Goal: Check status: Check status

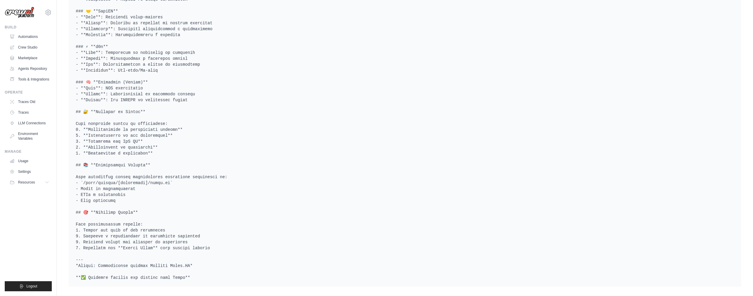
click at [35, 30] on div "Build Automations Crew Studio Marketplace Agents Repository" at bounding box center [28, 54] width 47 height 59
click at [31, 34] on link "Automations" at bounding box center [30, 36] width 45 height 9
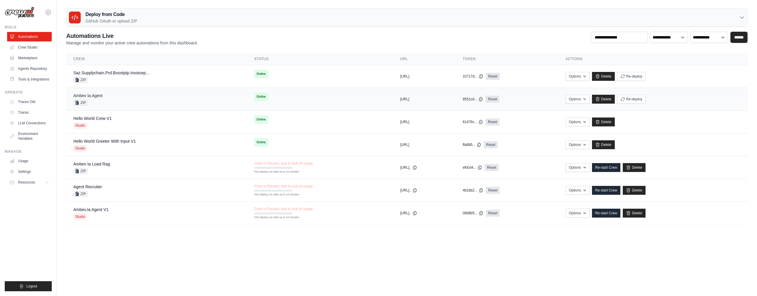
click at [92, 95] on link "Ambev Ia Agent" at bounding box center [87, 95] width 29 height 5
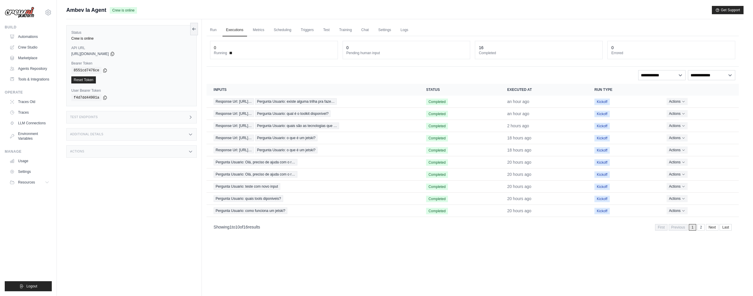
click at [120, 154] on div "Actions" at bounding box center [131, 151] width 130 height 12
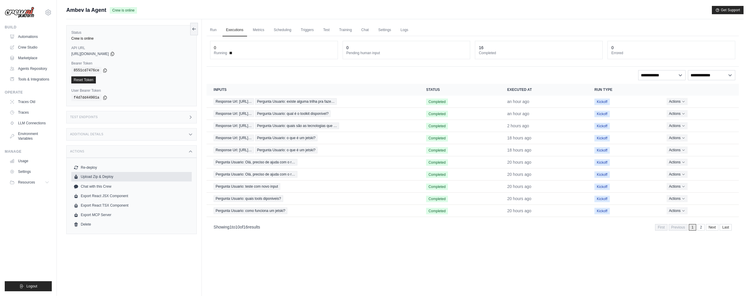
click at [91, 178] on button "Upload Zip & Deploy" at bounding box center [131, 176] width 120 height 9
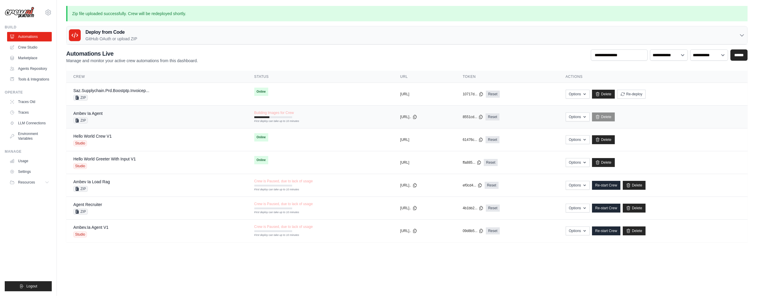
click at [268, 115] on div "Building Images for Crew First deploy can take up to 10 minutes" at bounding box center [274, 114] width 40 height 8
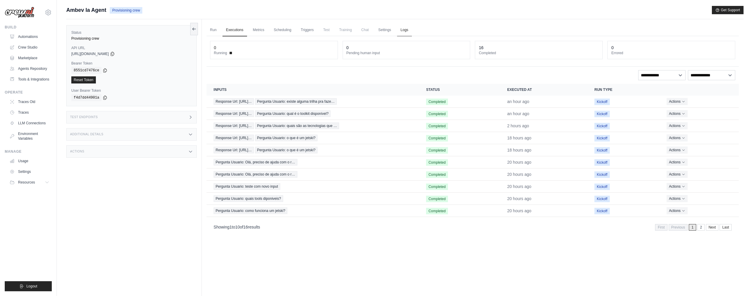
click at [409, 30] on link "Logs" at bounding box center [404, 30] width 15 height 12
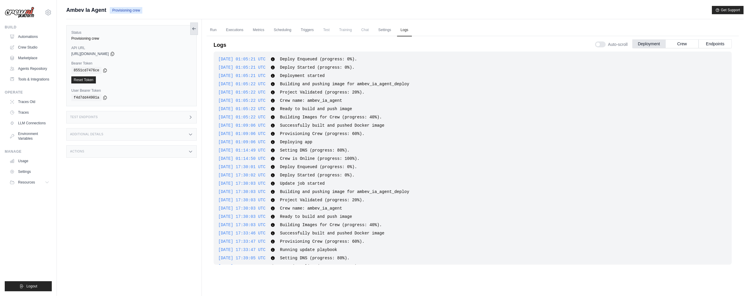
click at [193, 28] on icon at bounding box center [194, 28] width 5 height 5
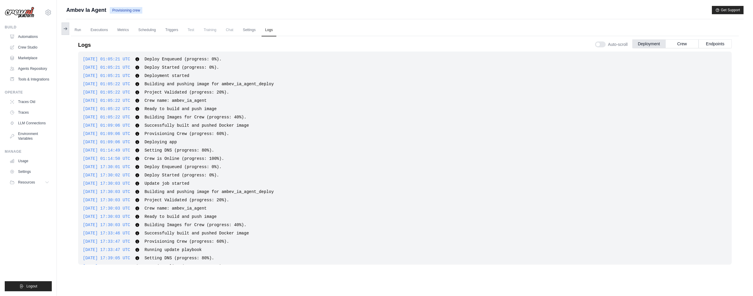
click at [64, 24] on button at bounding box center [66, 28] width 8 height 12
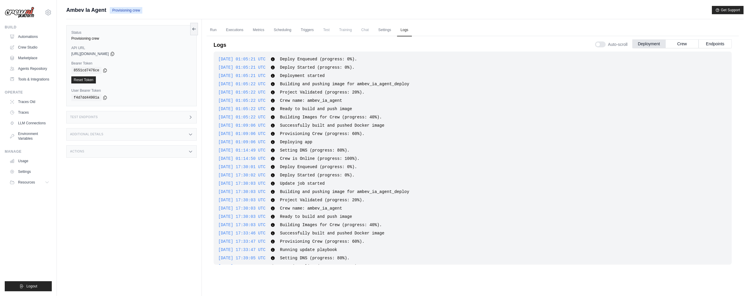
click at [79, 11] on span "Ambev Ia Agent" at bounding box center [86, 10] width 40 height 8
click at [123, 6] on main "Submit a support request Describe your issue or question * Please be specific a…" at bounding box center [405, 160] width 696 height 321
click at [135, 11] on span "Provisioning crew" at bounding box center [126, 10] width 33 height 7
click at [205, 29] on div "Run Executions Metrics Scheduling Triggers Test Training Chat Settings Logs 0 R…" at bounding box center [473, 167] width 542 height 296
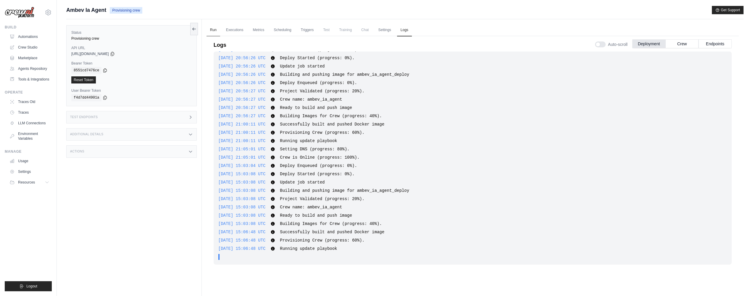
click at [209, 29] on link "Run" at bounding box center [214, 30] width 14 height 12
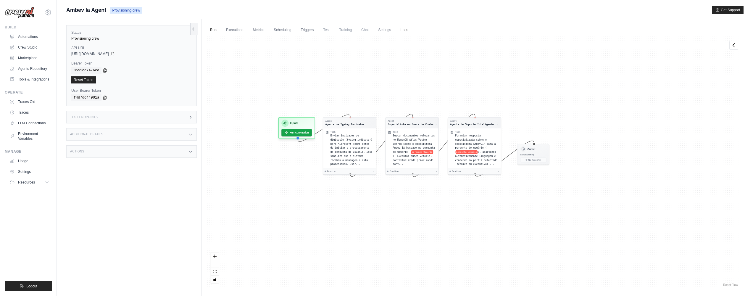
click at [399, 27] on link "Logs" at bounding box center [404, 30] width 15 height 12
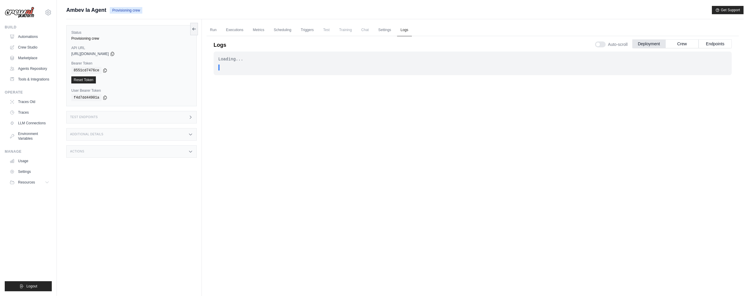
click at [410, 30] on link "Logs" at bounding box center [404, 30] width 15 height 12
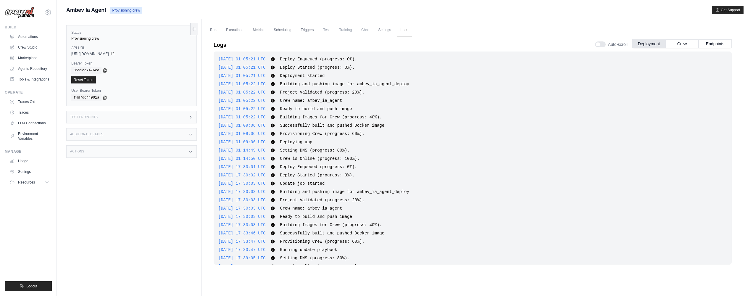
scroll to position [647, 0]
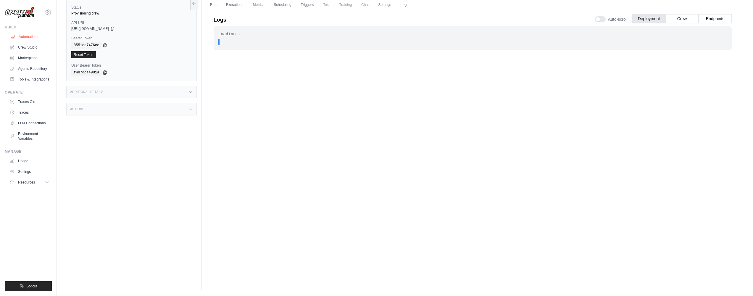
click at [20, 33] on link "Automations" at bounding box center [30, 36] width 45 height 9
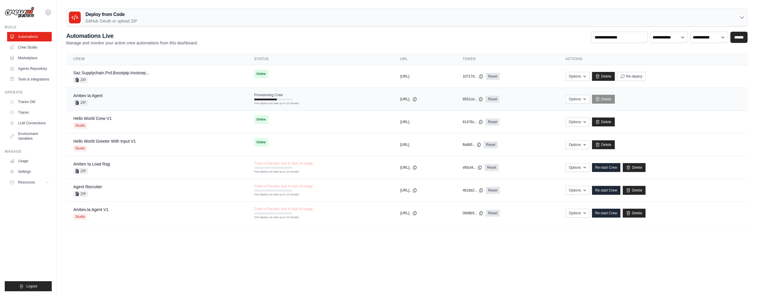
click at [174, 99] on div "Ambev Ia Agent ZIP" at bounding box center [156, 99] width 167 height 13
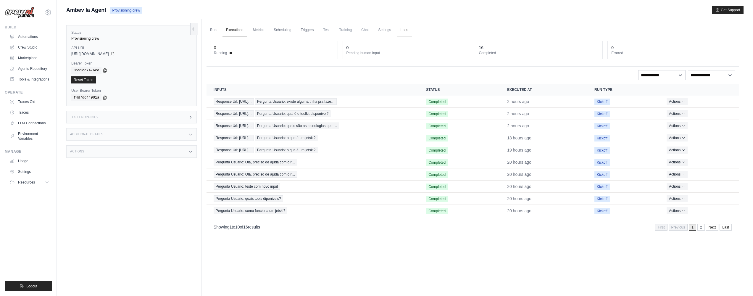
click at [399, 30] on link "Logs" at bounding box center [404, 30] width 15 height 12
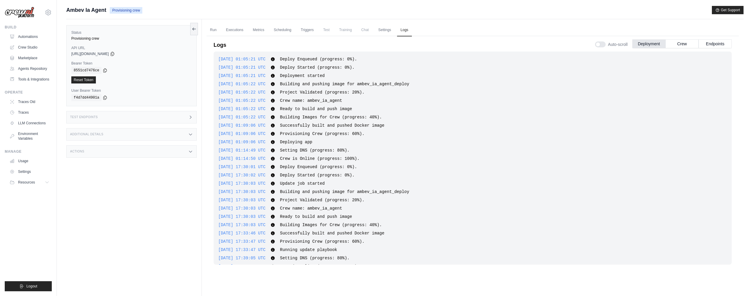
scroll to position [556, 0]
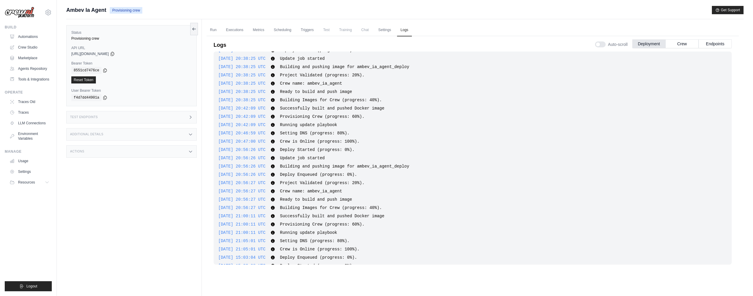
click at [132, 9] on span "Provisioning crew" at bounding box center [126, 10] width 33 height 7
click at [133, 9] on span "Provisioning crew" at bounding box center [126, 10] width 33 height 7
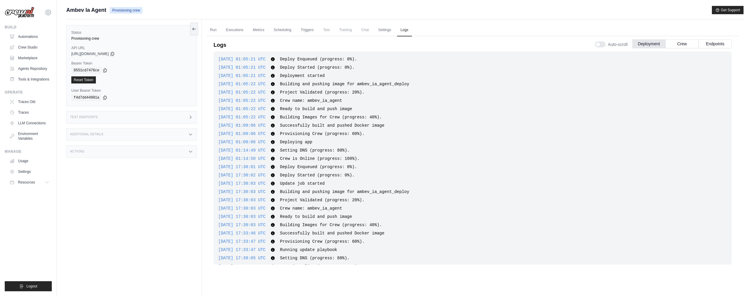
scroll to position [10, 0]
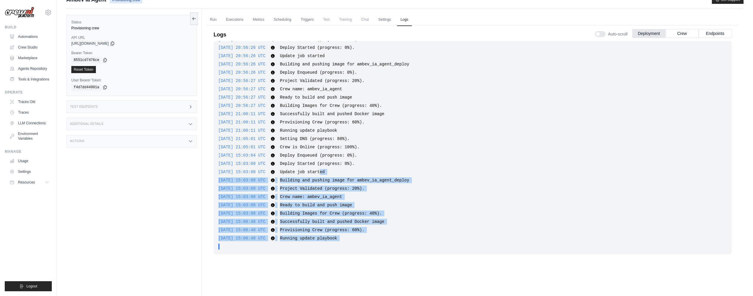
drag, startPoint x: 333, startPoint y: 172, endPoint x: 374, endPoint y: 241, distance: 80.3
click at [374, 241] on div "2025-09-30 01:05:21 UTC Deploy Enqueued (progress: 0%). Show more Show less 202…" at bounding box center [473, 147] width 518 height 213
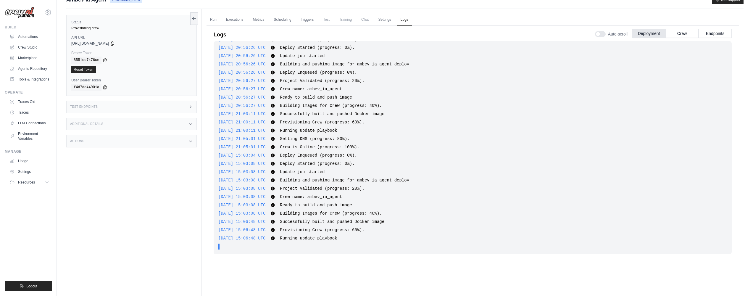
click at [374, 241] on div "2025-09-30 01:05:21 UTC Deploy Enqueued (progress: 0%). Show more Show less 202…" at bounding box center [473, 147] width 518 height 213
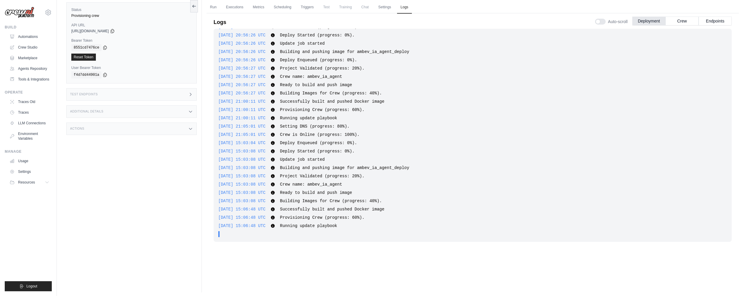
scroll to position [25, 0]
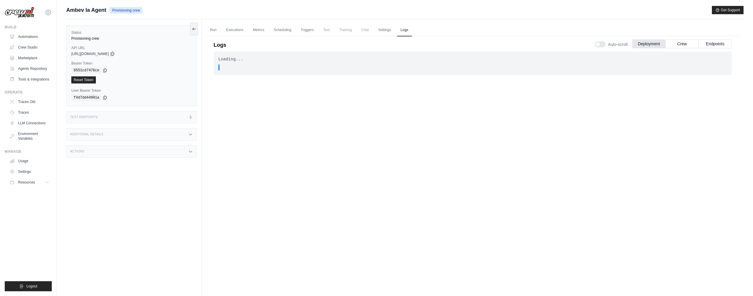
click at [104, 162] on div "Status Provisioning crew API URL copied [URL][DOMAIN_NAME] Bearer Token copied …" at bounding box center [134, 167] width 136 height 296
click at [111, 153] on div "Actions" at bounding box center [131, 151] width 130 height 12
click at [112, 153] on div "Actions" at bounding box center [131, 151] width 130 height 12
click at [33, 37] on link "Automations" at bounding box center [30, 36] width 45 height 9
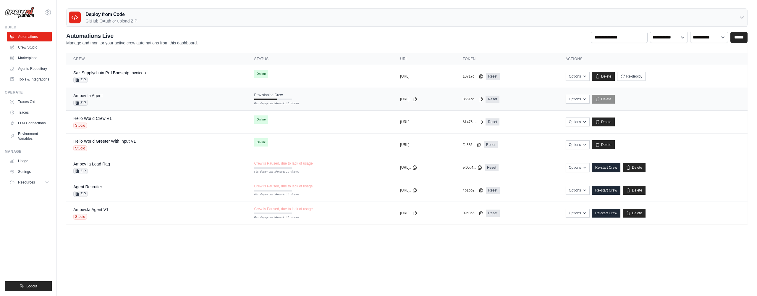
click at [295, 100] on td "Provisioning Crew First deploy can take up to 10 minutes" at bounding box center [320, 96] width 146 height 17
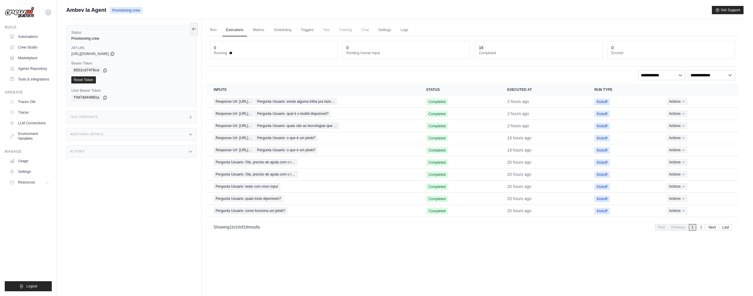
click at [214, 33] on link "Run" at bounding box center [214, 30] width 14 height 12
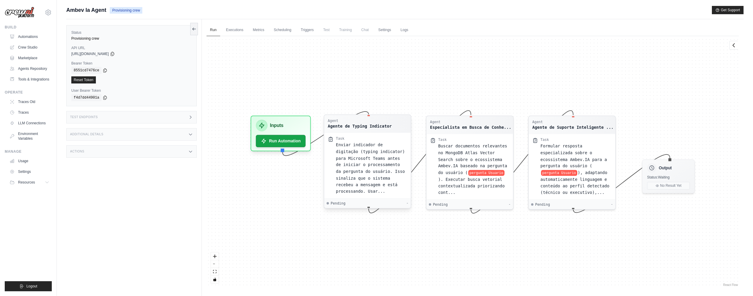
click at [380, 162] on span "Enviar indicador de digitação (typing indicator) para Microsoft Teams antes de …" at bounding box center [370, 167] width 69 height 51
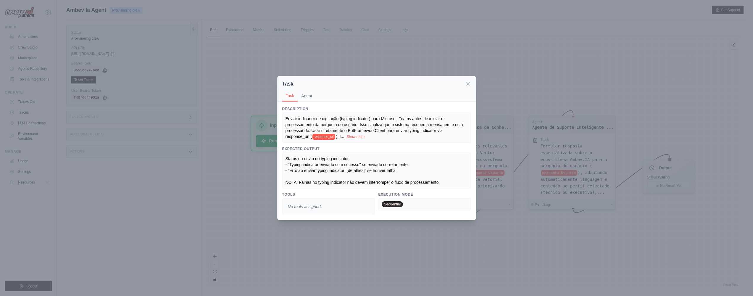
scroll to position [1, 0]
click at [349, 134] on button "Show more" at bounding box center [355, 136] width 18 height 5
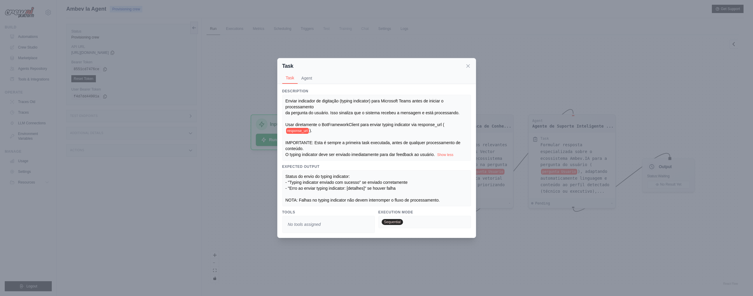
scroll to position [25, 0]
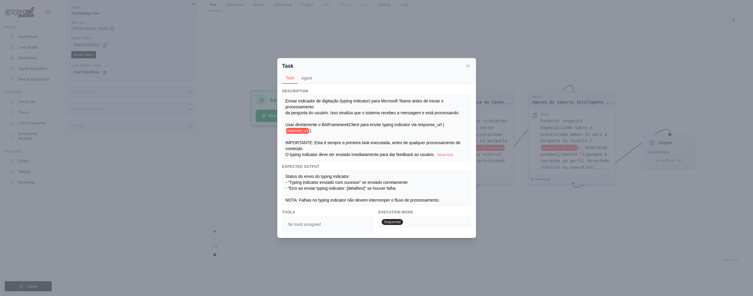
click at [465, 63] on icon at bounding box center [468, 66] width 6 height 6
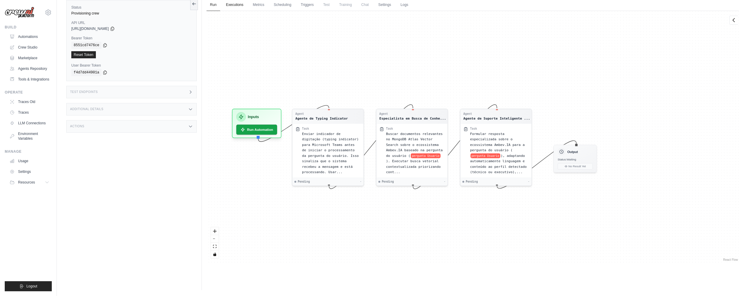
click at [232, 6] on link "Executions" at bounding box center [234, 5] width 25 height 12
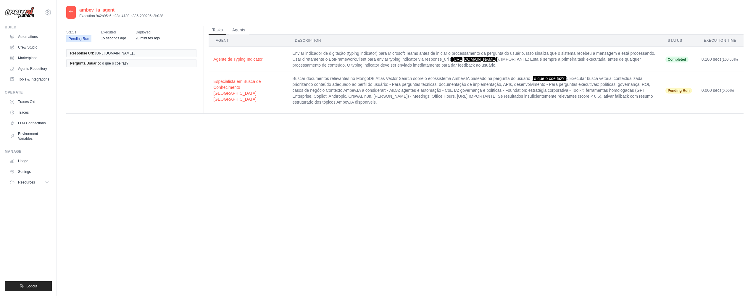
click at [675, 62] on span "Completed" at bounding box center [676, 60] width 23 height 6
click at [366, 62] on td "Enviar indicador de digitação (typing indicator) para Microsoft Teams antes de …" at bounding box center [474, 59] width 373 height 25
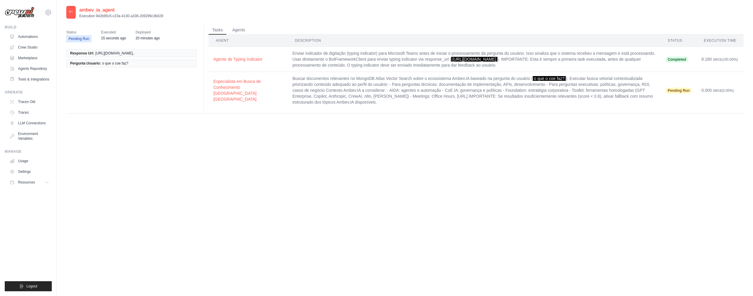
click at [366, 62] on td "Enviar indicador de digitação (typing indicator) para Microsoft Teams antes de …" at bounding box center [474, 59] width 373 height 25
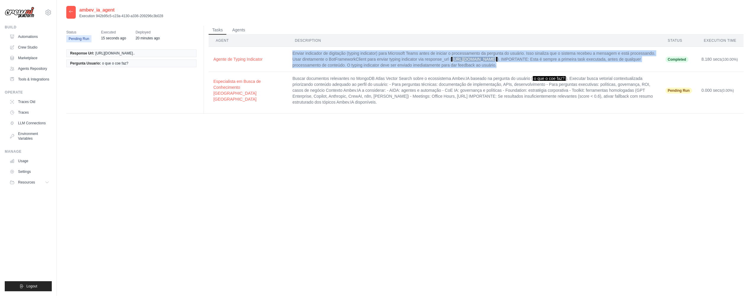
click at [366, 62] on td "Enviar indicador de digitação (typing indicator) para Microsoft Teams antes de …" at bounding box center [474, 59] width 373 height 25
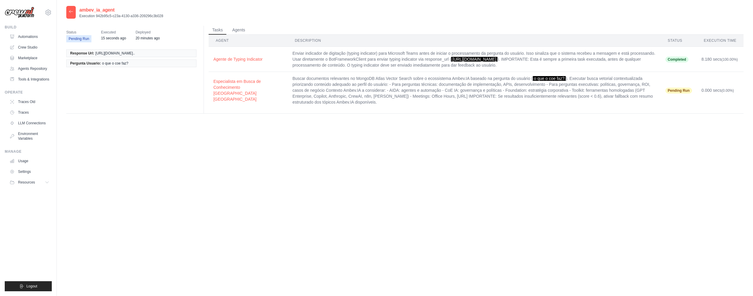
click at [288, 35] on th "Description" at bounding box center [474, 41] width 373 height 12
click at [243, 31] on button "Agents" at bounding box center [239, 29] width 20 height 9
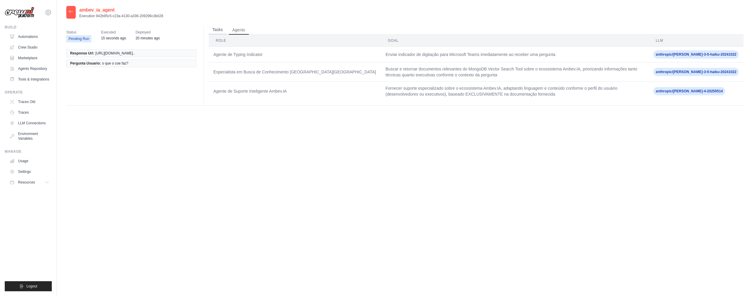
click at [222, 29] on button "Tasks" at bounding box center [218, 29] width 18 height 9
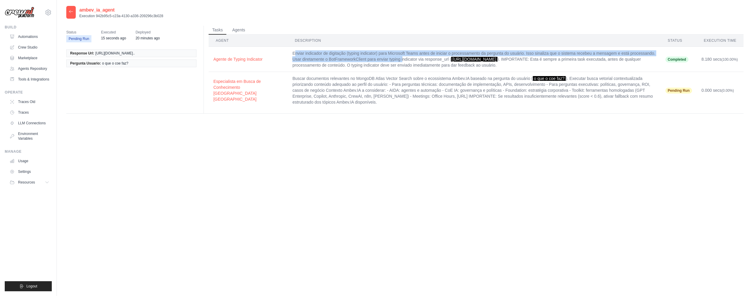
drag, startPoint x: 252, startPoint y: 54, endPoint x: 324, endPoint y: 59, distance: 72.7
click at [324, 59] on td "Enviar indicador de digitação (typing indicator) para Microsoft Teams antes de …" at bounding box center [474, 59] width 373 height 25
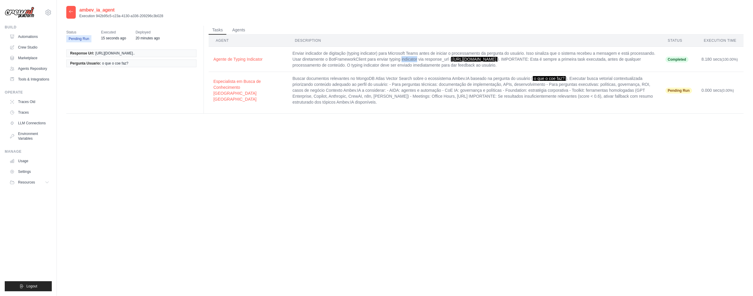
click at [324, 59] on td "Enviar indicador de digitação (typing indicator) para Microsoft Teams antes de …" at bounding box center [474, 59] width 373 height 25
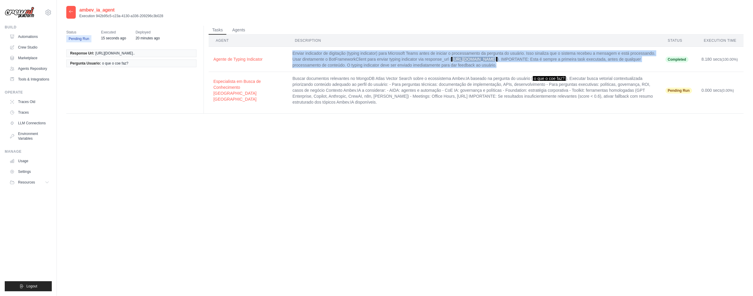
click at [324, 59] on td "Enviar indicador de digitação (typing indicator) para Microsoft Teams antes de …" at bounding box center [474, 59] width 373 height 25
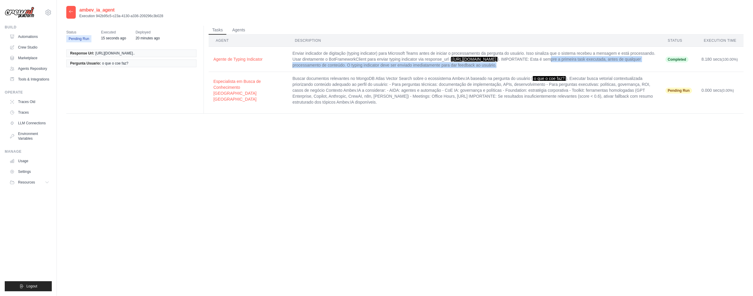
drag, startPoint x: 534, startPoint y: 62, endPoint x: 571, endPoint y: 74, distance: 39.1
click at [571, 72] on td "Enviar indicador de digitação (typing indicator) para Microsoft Teams antes de …" at bounding box center [474, 59] width 373 height 25
click at [399, 68] on td "Enviar indicador de digitação (typing indicator) para Microsoft Teams antes de …" at bounding box center [474, 59] width 373 height 25
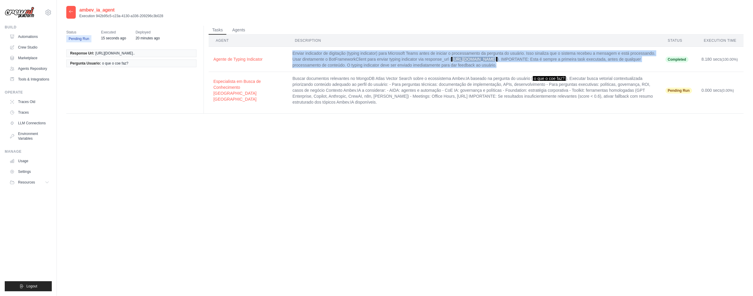
click at [399, 68] on td "Enviar indicador de digitação (typing indicator) para Microsoft Teams antes de …" at bounding box center [474, 59] width 373 height 25
click at [437, 72] on td "Enviar indicador de digitação (typing indicator) para Microsoft Teams antes de …" at bounding box center [474, 59] width 373 height 25
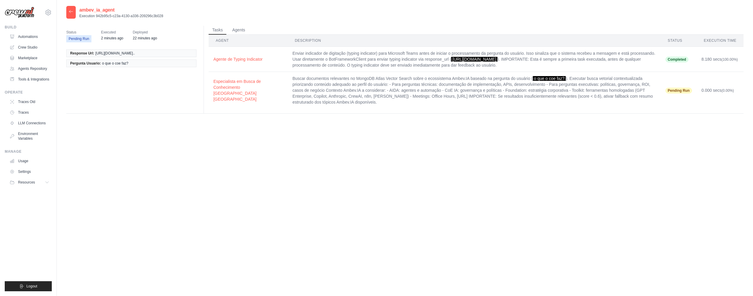
click at [76, 12] on div "ambev_ia_agent Execution 942b95c5-c23a-4130-a336-209296c3b028" at bounding box center [114, 12] width 97 height 13
click at [72, 13] on icon at bounding box center [71, 11] width 5 height 5
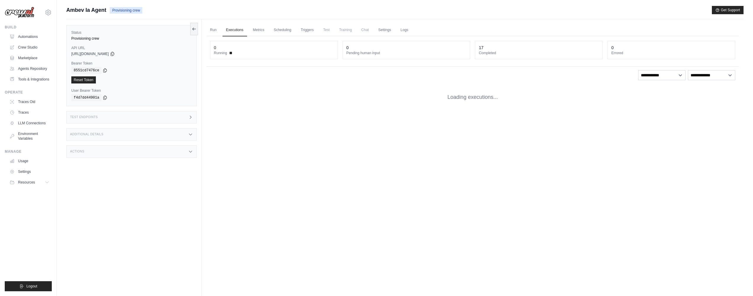
click at [98, 6] on main "Submit a support request Describe your issue or question * Please be specific a…" at bounding box center [405, 160] width 696 height 321
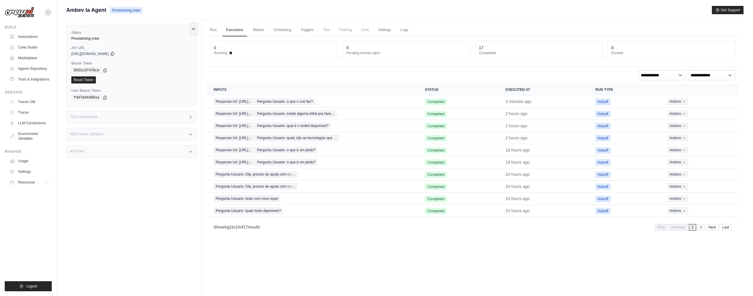
click at [89, 14] on span "Ambev Ia Agent" at bounding box center [86, 10] width 40 height 8
